Goal: Find specific page/section: Find specific page/section

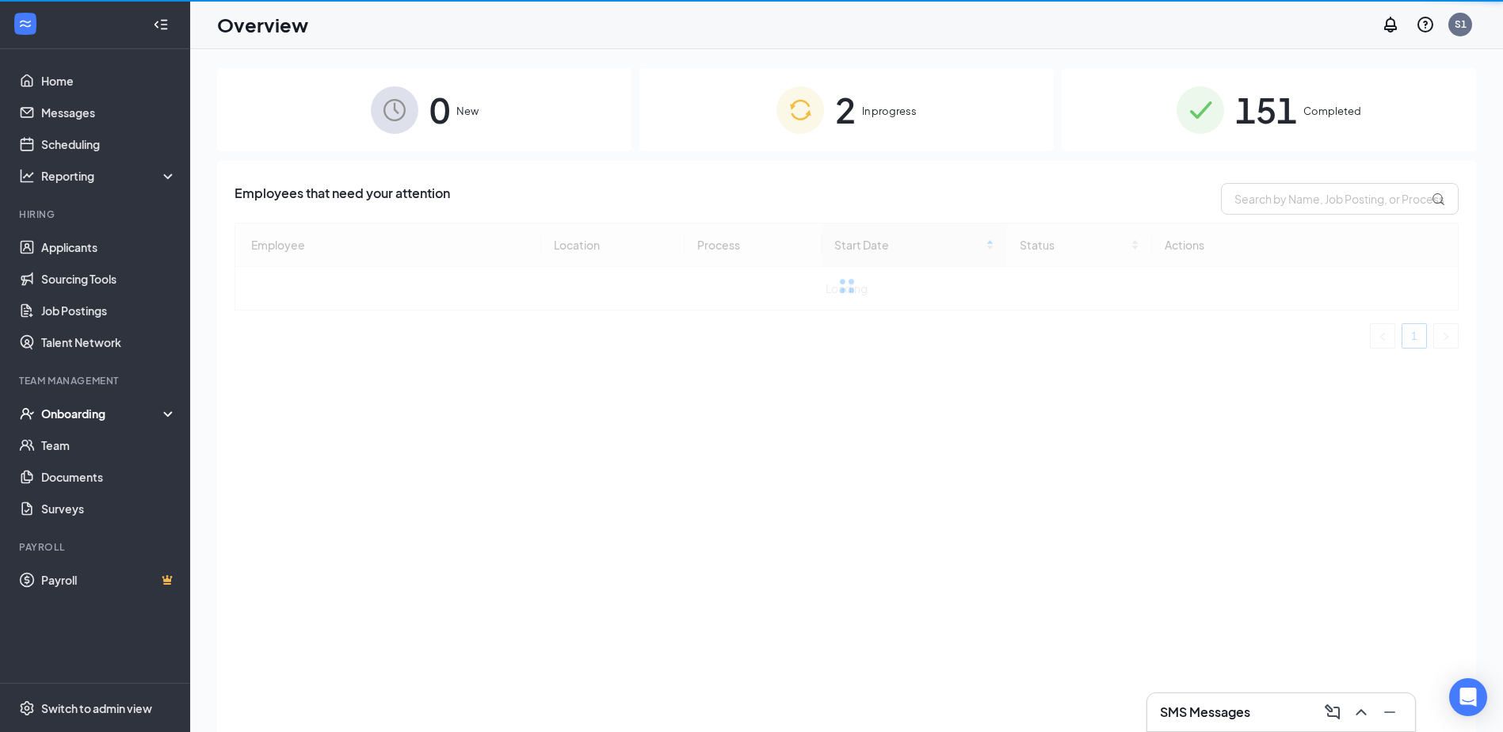
click at [892, 117] on span "In progress" at bounding box center [889, 111] width 55 height 16
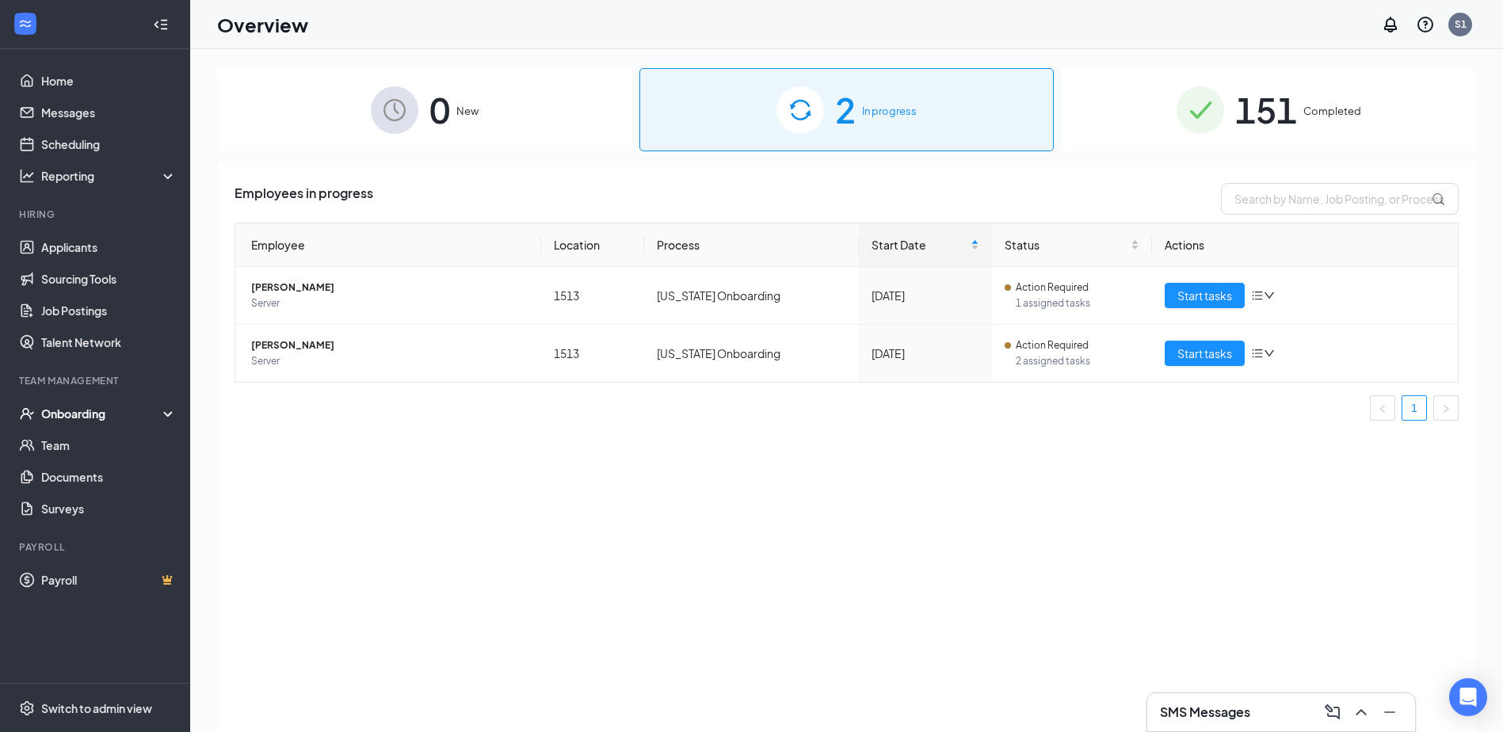
click at [1224, 100] on img at bounding box center [1201, 110] width 48 height 48
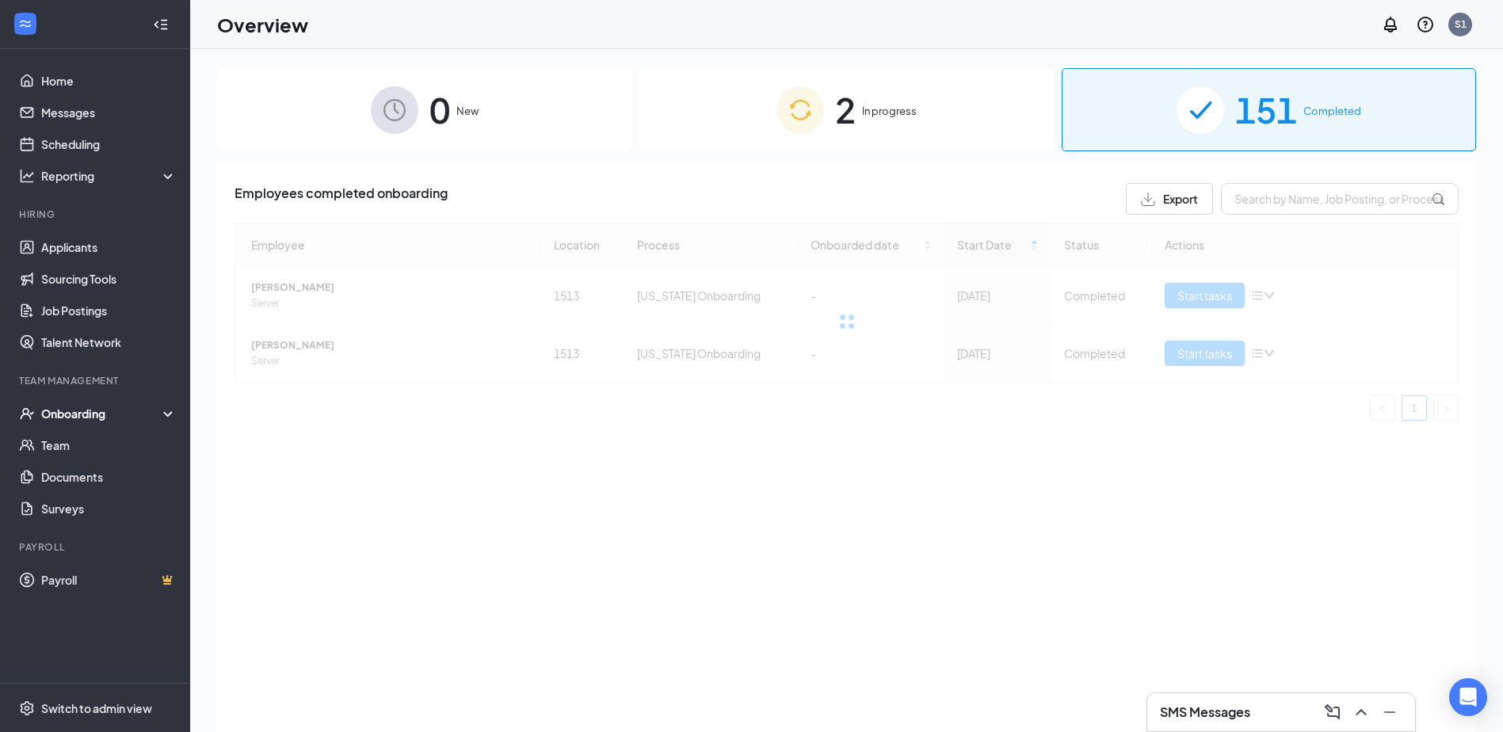
click at [83, 394] on li "Team Management Onboarding Team Documents Surveys" at bounding box center [94, 449] width 189 height 151
click at [89, 408] on div "Onboarding" at bounding box center [102, 414] width 122 height 16
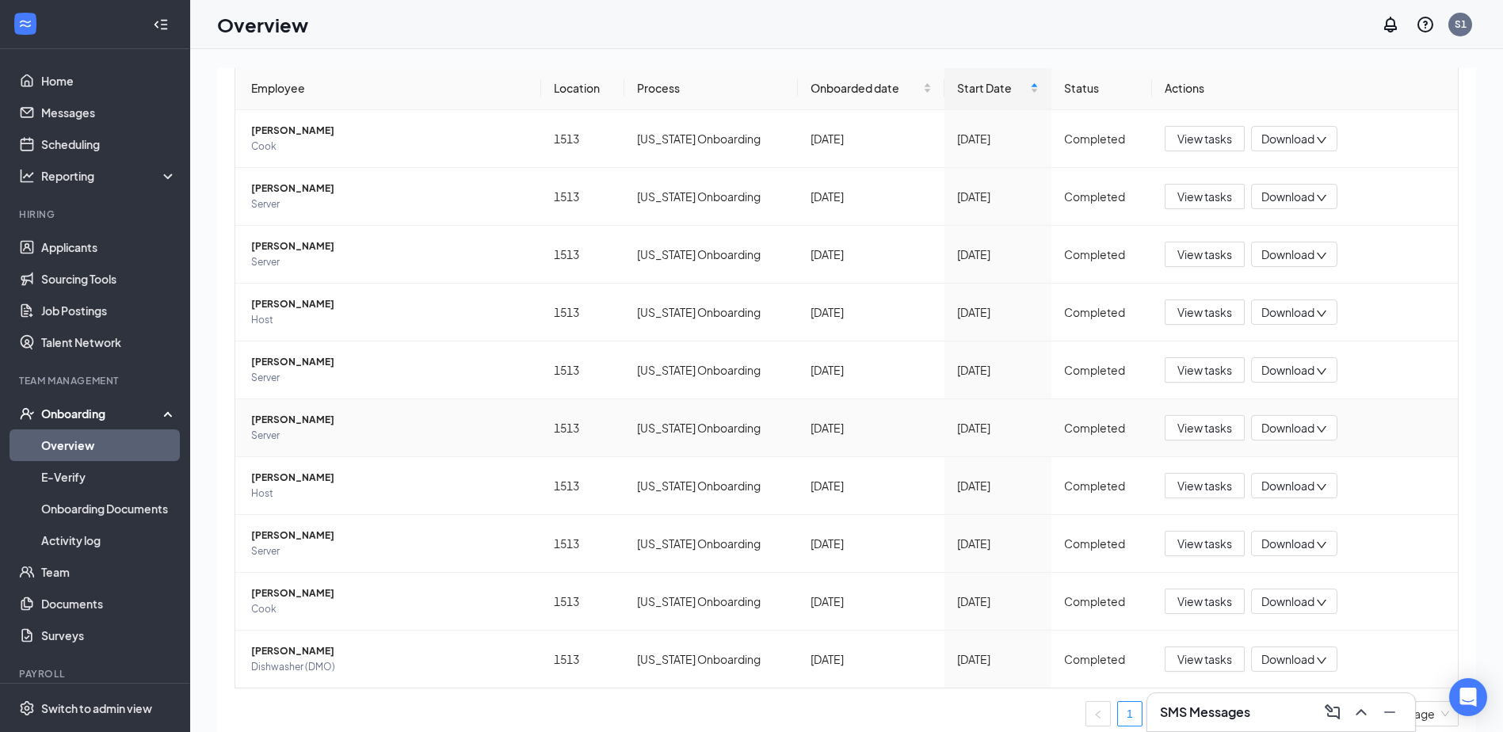
scroll to position [168, 0]
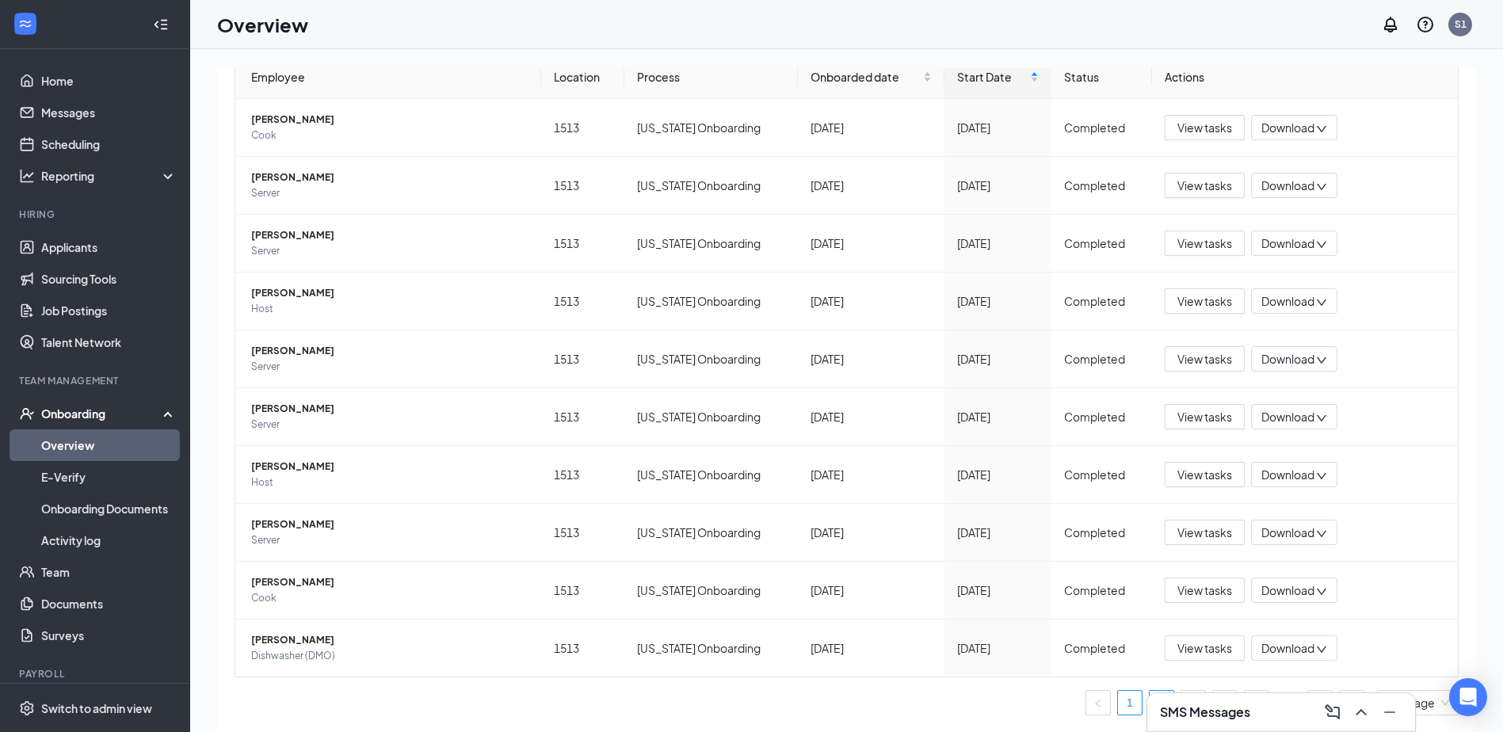
click at [1150, 705] on link "2" at bounding box center [1162, 703] width 24 height 24
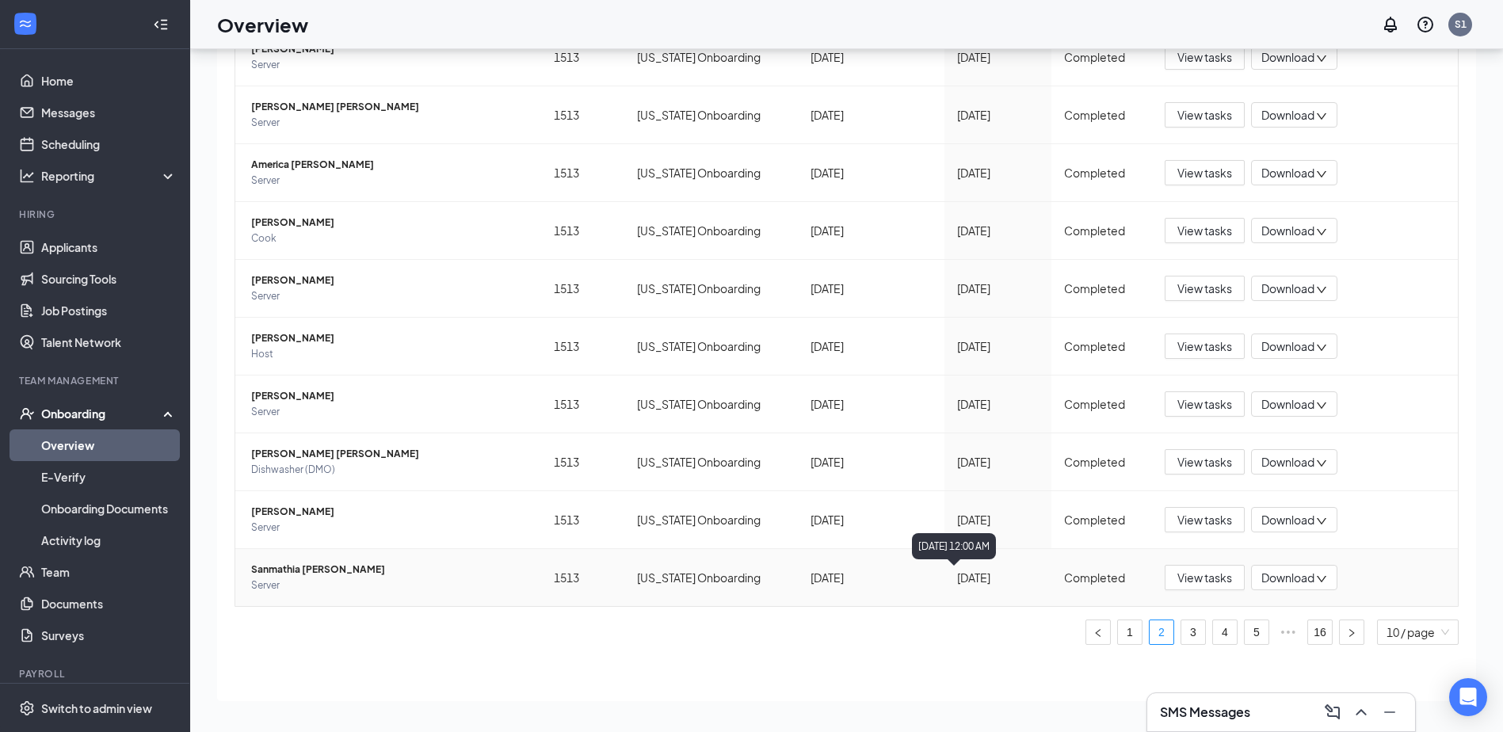
scroll to position [71, 0]
click at [1186, 637] on link "3" at bounding box center [1193, 632] width 24 height 24
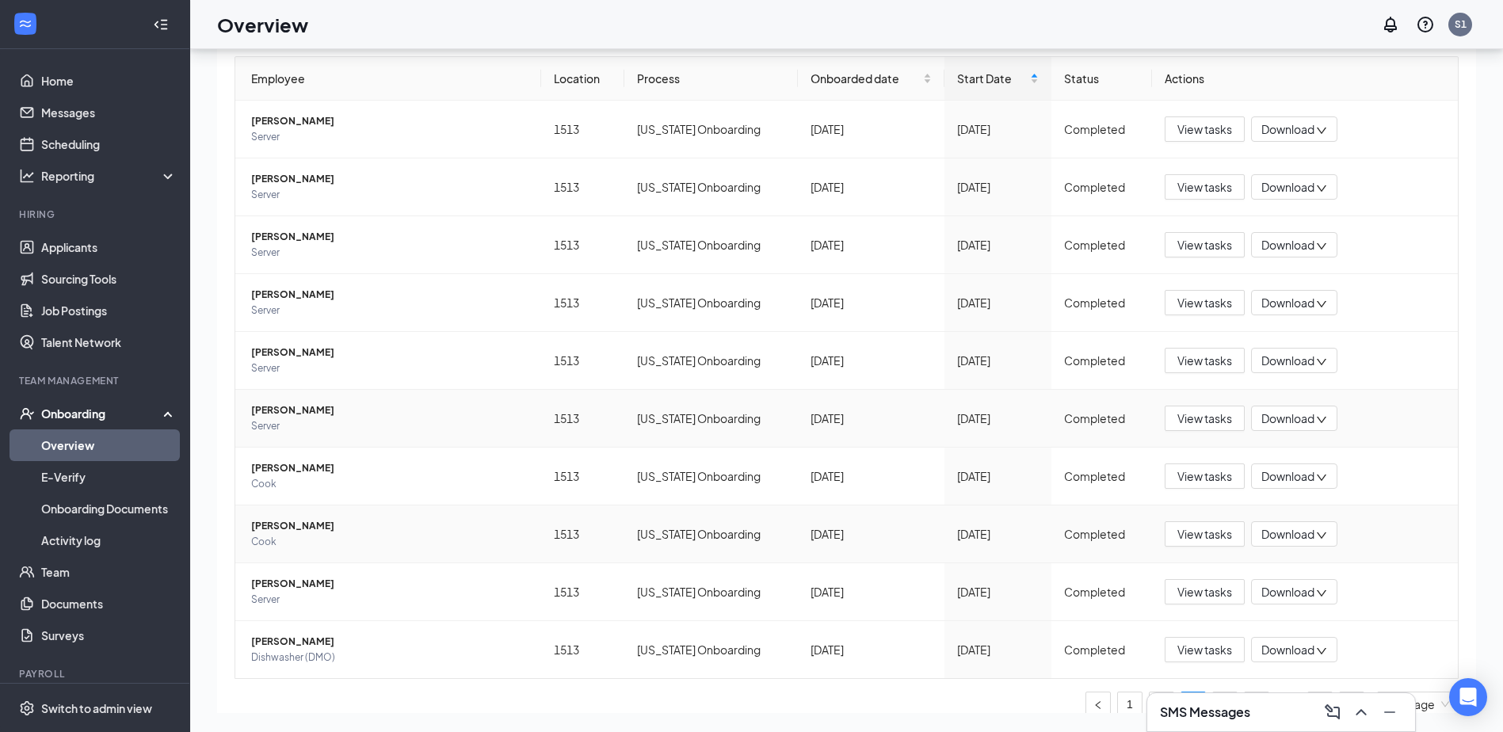
scroll to position [10, 0]
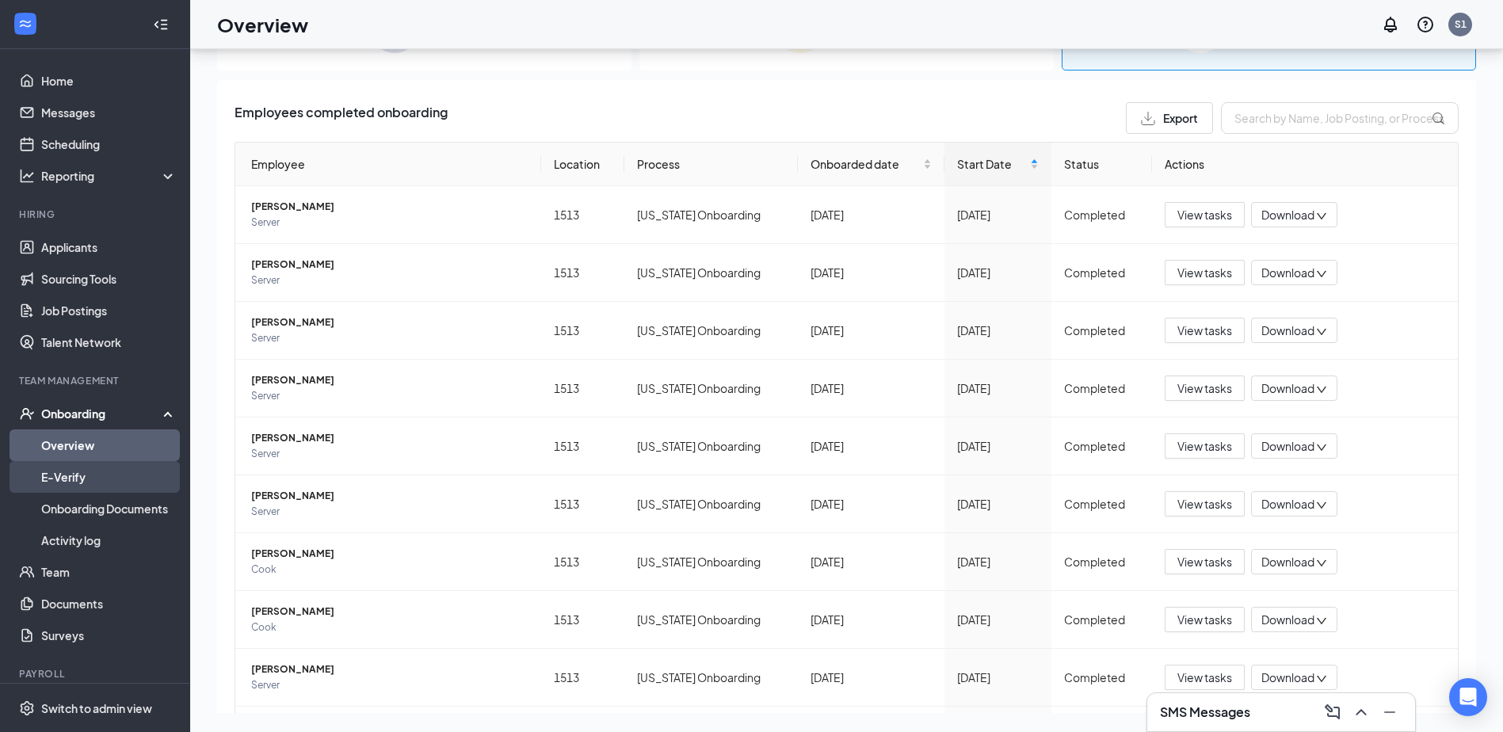
click at [67, 469] on link "E-Verify" at bounding box center [108, 477] width 135 height 32
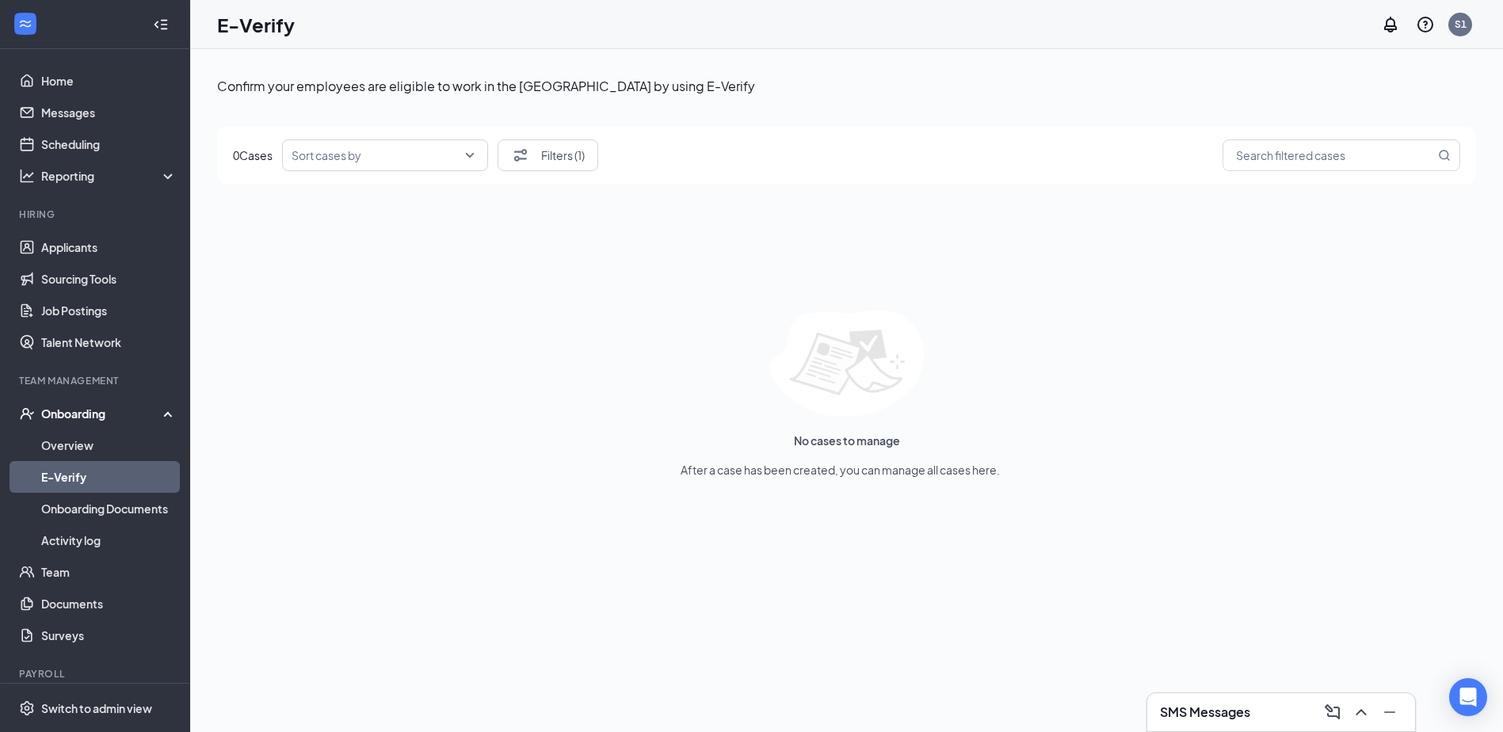
click at [80, 417] on div "Onboarding" at bounding box center [102, 414] width 122 height 16
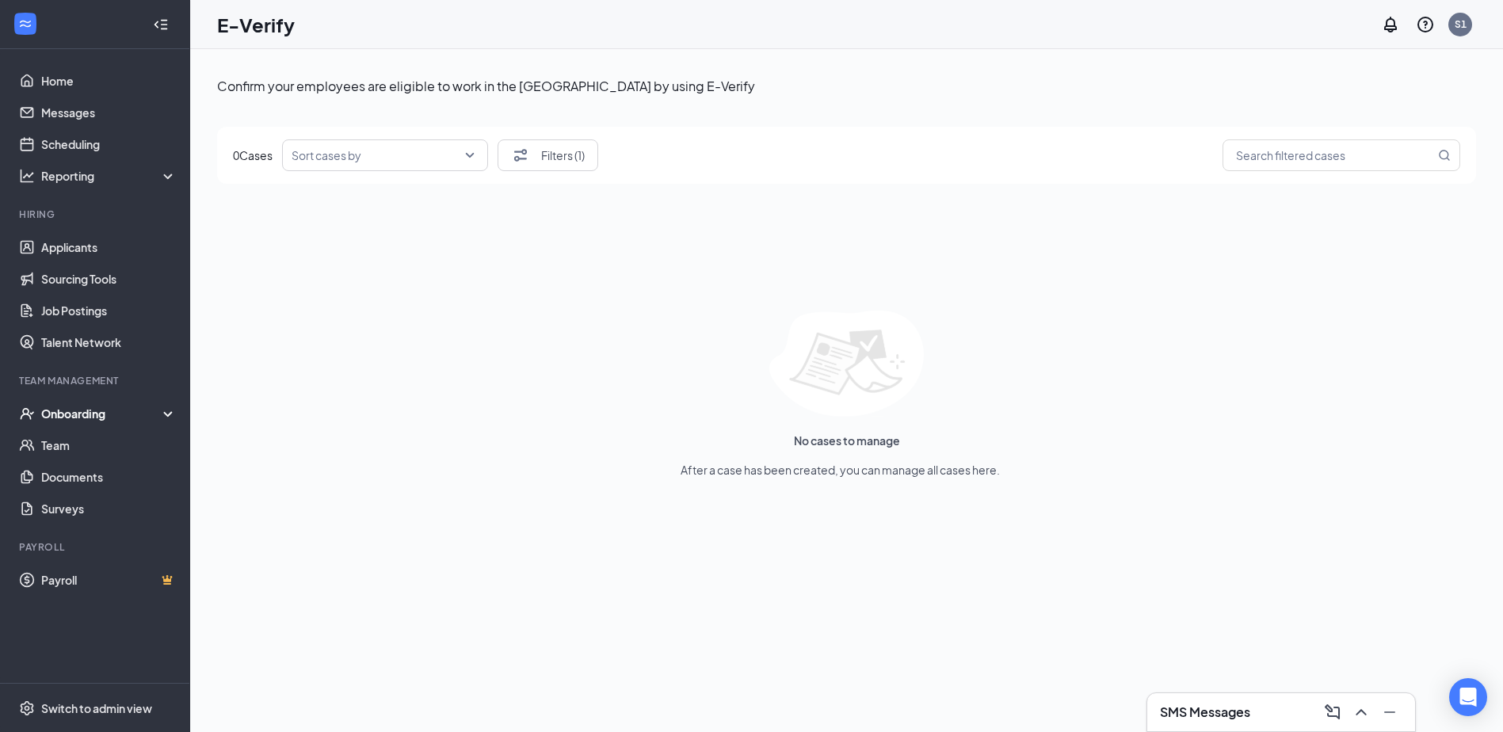
click at [82, 415] on div "Onboarding" at bounding box center [102, 414] width 122 height 16
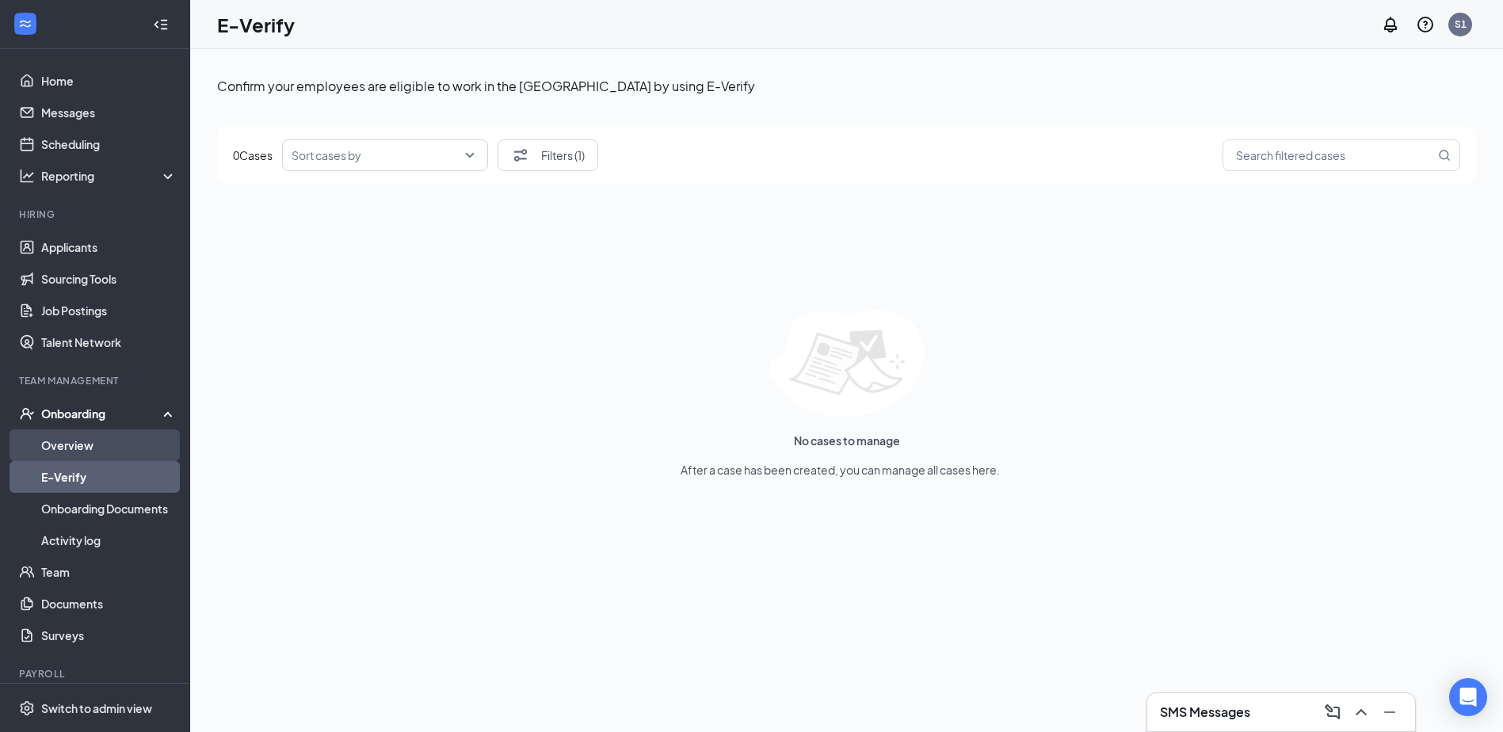
click at [113, 438] on link "Overview" at bounding box center [108, 445] width 135 height 32
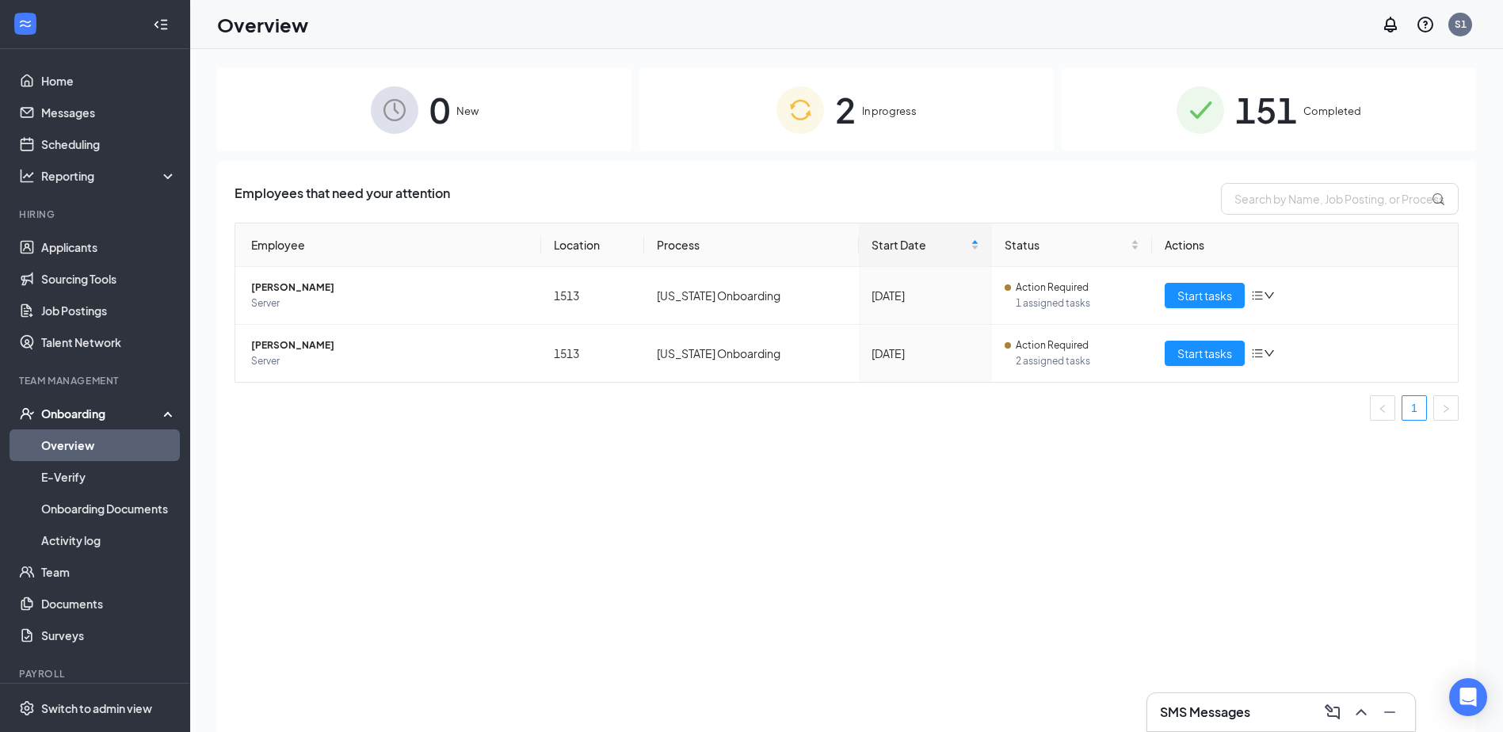
click at [1137, 138] on div "151 Completed" at bounding box center [1269, 109] width 414 height 83
